Goal: Transaction & Acquisition: Subscribe to service/newsletter

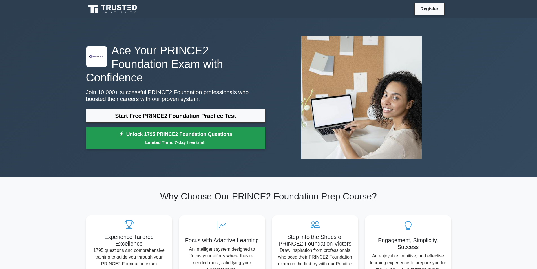
click at [99, 139] on small "Limited Time: 7-day free trial!" at bounding box center [175, 142] width 165 height 6
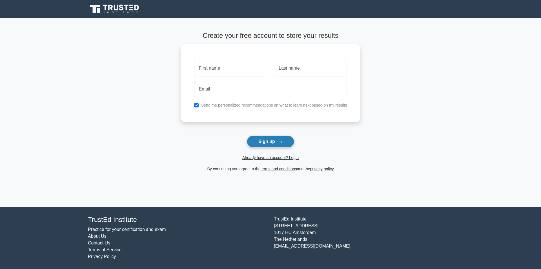
click at [293, 146] on button "Sign up" at bounding box center [270, 142] width 47 height 12
click at [287, 138] on button "Sign up" at bounding box center [270, 142] width 47 height 12
click at [279, 143] on icon at bounding box center [279, 141] width 8 height 3
